Goal: Information Seeking & Learning: Learn about a topic

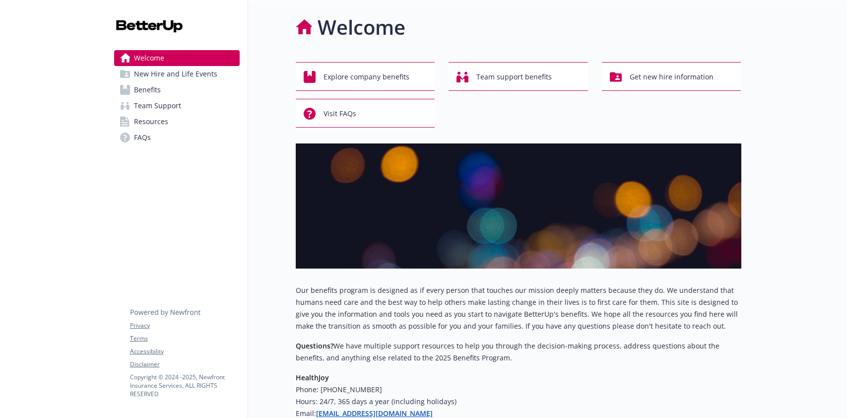
click at [155, 91] on span "Benefits" at bounding box center [147, 90] width 27 height 16
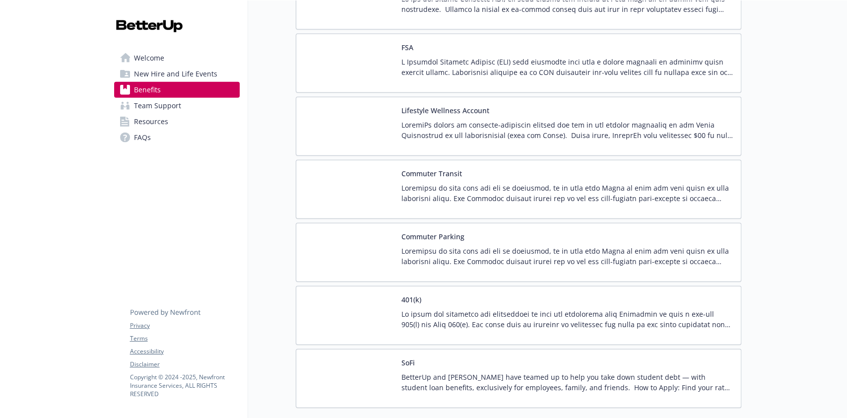
scroll to position [1191, 0]
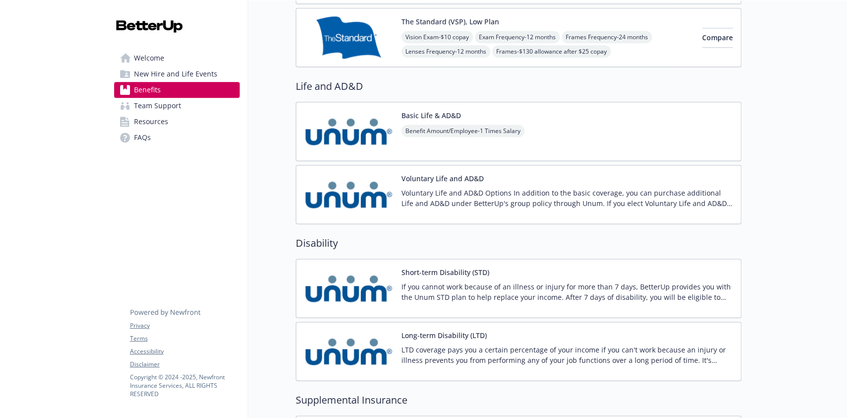
click at [546, 283] on p "If you cannot work because of an illness or injury for more than 7 days, Better…" at bounding box center [568, 291] width 332 height 21
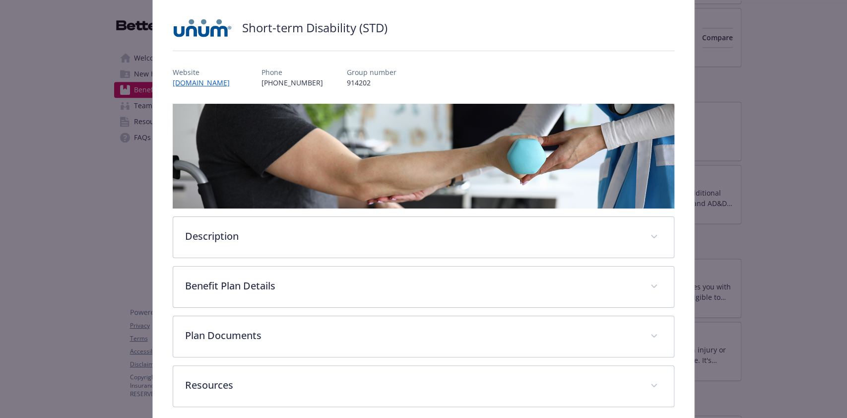
scroll to position [107, 0]
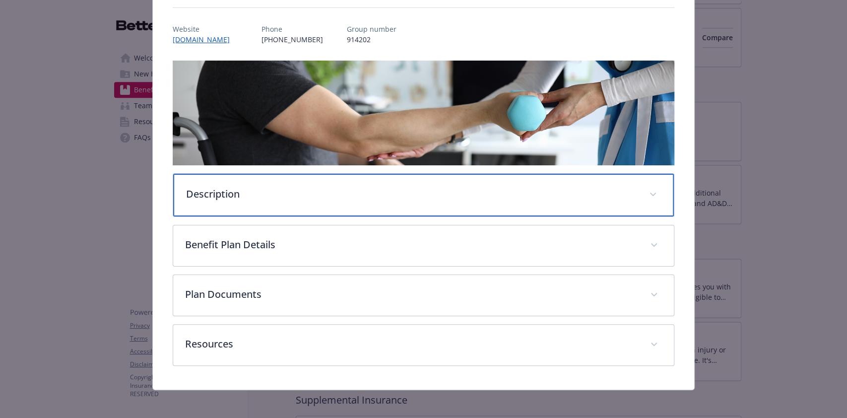
click at [615, 204] on div "Description" at bounding box center [423, 195] width 500 height 43
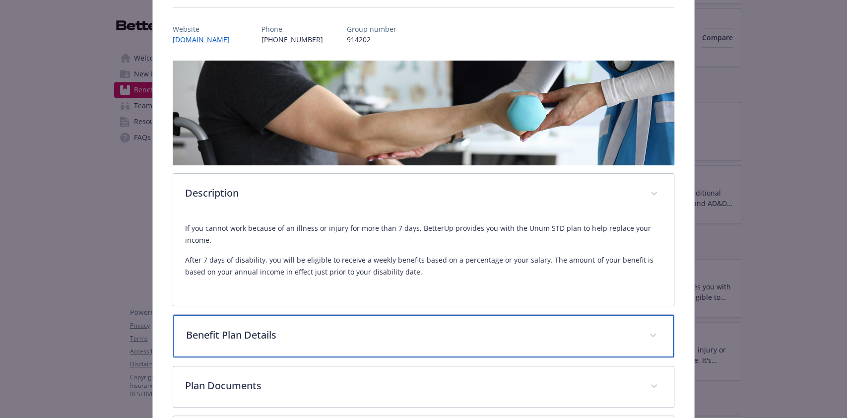
click at [609, 342] on div "Benefit Plan Details" at bounding box center [423, 336] width 500 height 43
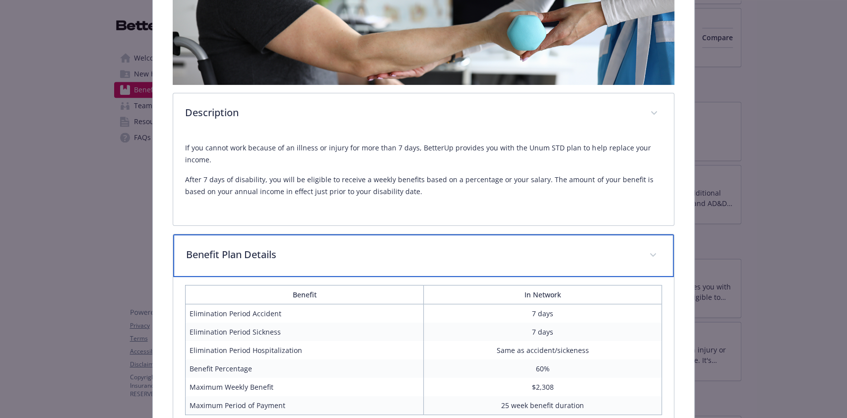
scroll to position [305, 0]
